Goal: Transaction & Acquisition: Download file/media

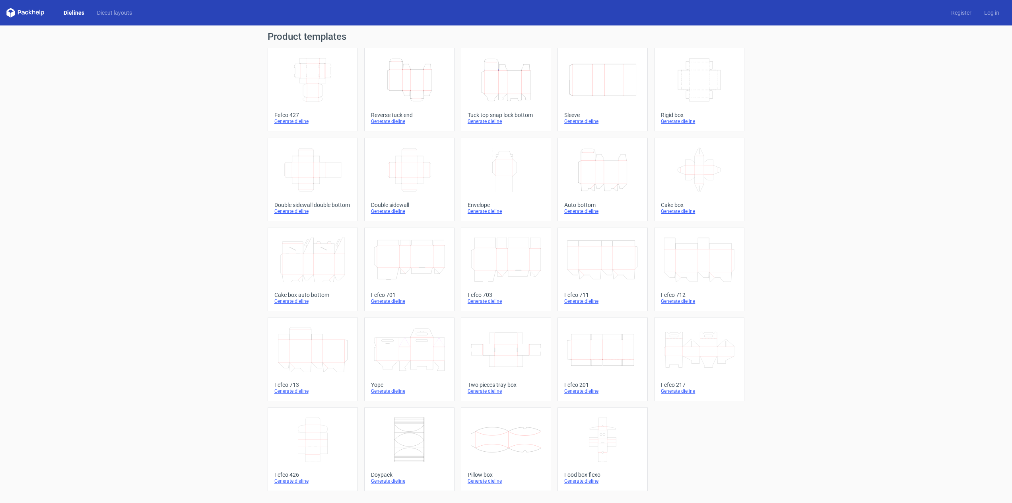
click at [918, 106] on div "Product templates Width Depth Height Fefco 427 Generate dieline Height Depth Wi…" at bounding box center [506, 263] width 1012 height 477
click at [879, 213] on div "Product templates Width Depth Height Fefco 427 Generate dieline Height Depth Wi…" at bounding box center [506, 263] width 1012 height 477
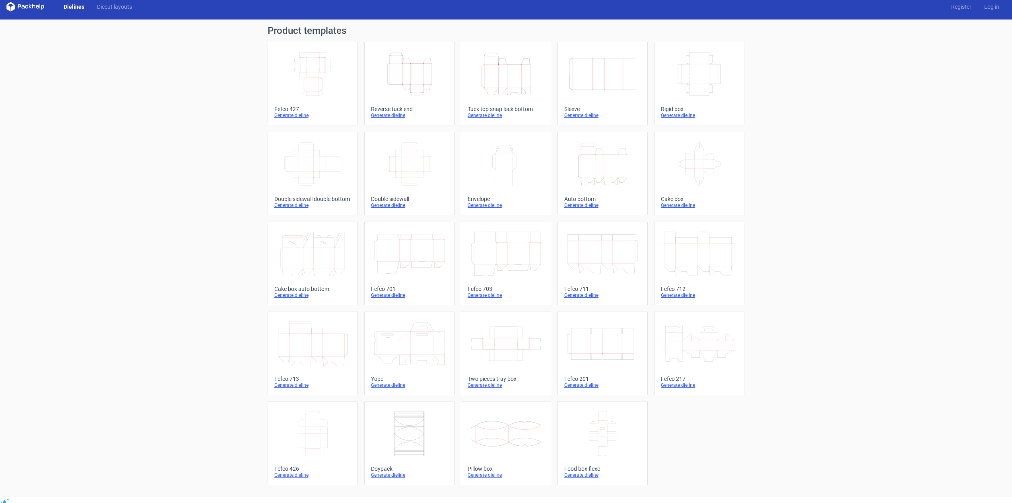
click at [417, 75] on icon "Height Depth Width" at bounding box center [409, 74] width 70 height 45
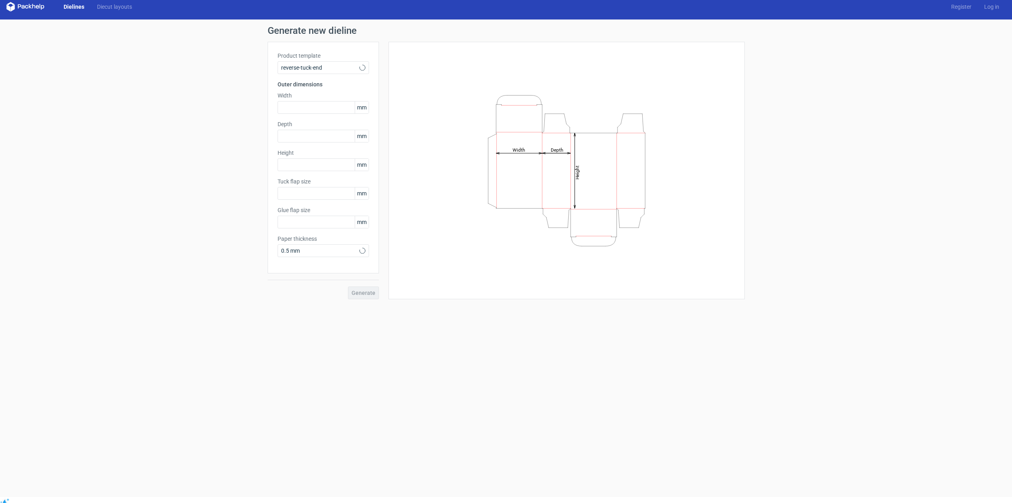
type input "15"
type input "10"
click at [321, 104] on input "text" at bounding box center [323, 107] width 91 height 13
type input "70"
drag, startPoint x: 293, startPoint y: 131, endPoint x: 245, endPoint y: 124, distance: 49.0
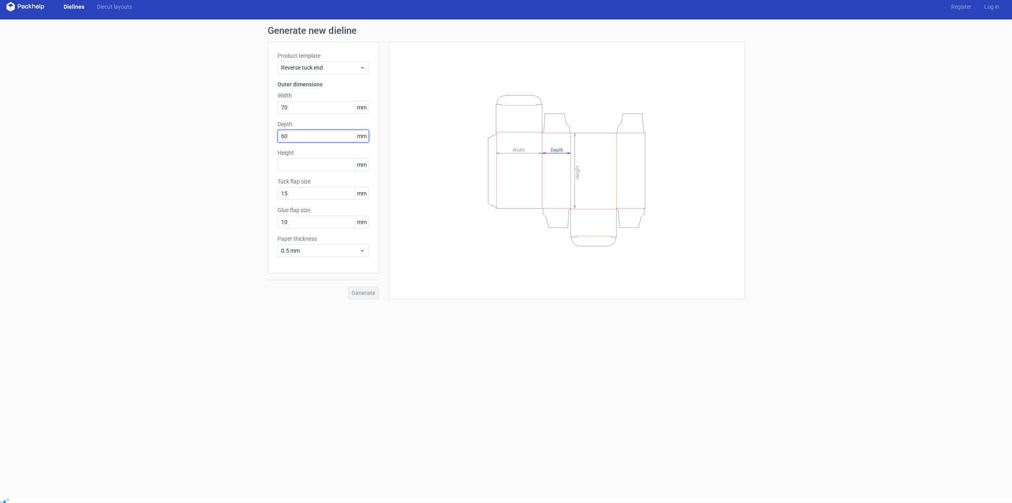
click at [242, 131] on div "Generate new dieline Product template Reverse tuck end Outer dimensions Width 7…" at bounding box center [506, 162] width 1012 height 286
type input "70"
type input "60"
drag, startPoint x: 293, startPoint y: 225, endPoint x: 208, endPoint y: 220, distance: 86.0
click at [208, 220] on div "Generate new dieline Product template Reverse tuck end Outer dimensions Width 7…" at bounding box center [506, 162] width 1012 height 286
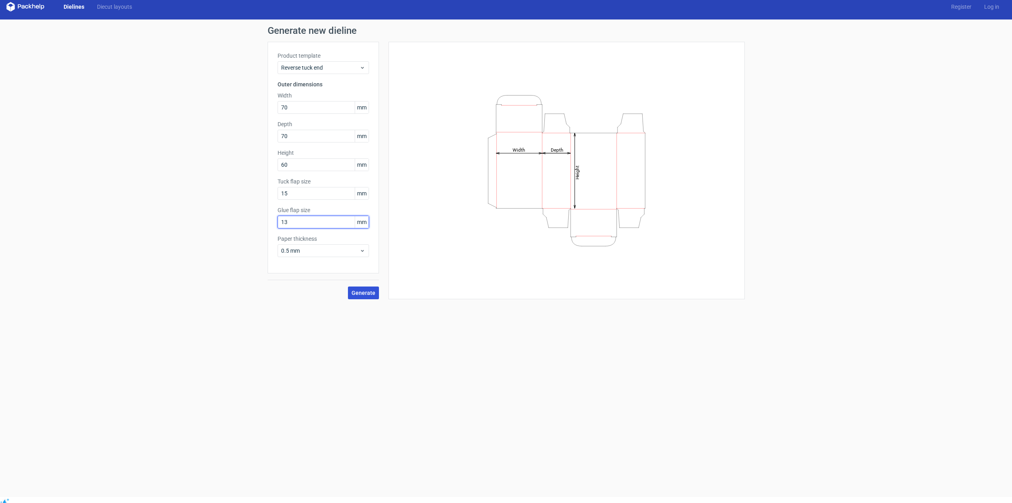
type input "13"
click at [375, 298] on button "Generate" at bounding box center [363, 292] width 31 height 13
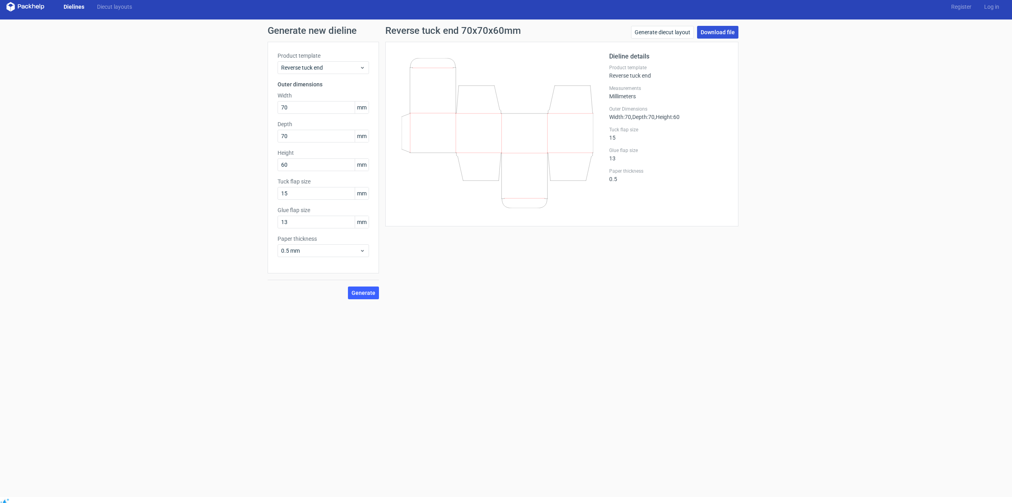
click at [709, 29] on link "Download file" at bounding box center [717, 32] width 41 height 13
